Goal: Task Accomplishment & Management: Use online tool/utility

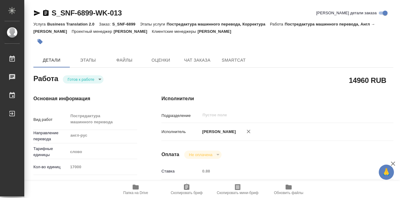
click at [99, 79] on body "🙏 .cls-1 fill:#fff; AWATERA [PERSON_NAME] 0 Чаты График Выйти S_SNF-6899-WK-013…" at bounding box center [200, 99] width 400 height 198
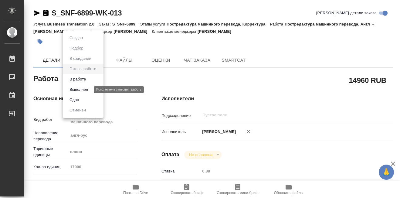
click at [81, 87] on button "Выполнен" at bounding box center [79, 89] width 22 height 7
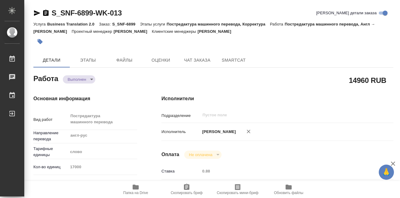
type textarea "x"
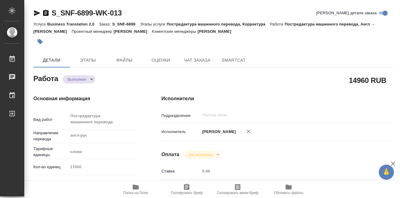
type textarea "x"
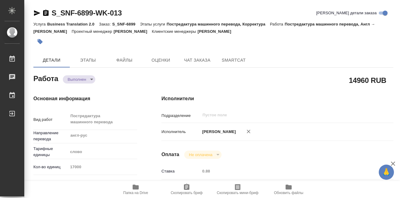
type textarea "x"
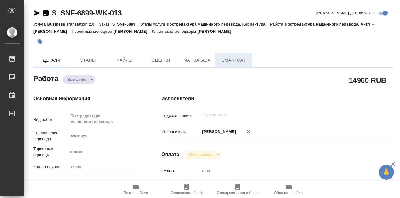
click at [239, 60] on span "SmartCat" at bounding box center [233, 60] width 29 height 8
